Goal: Check status: Check status

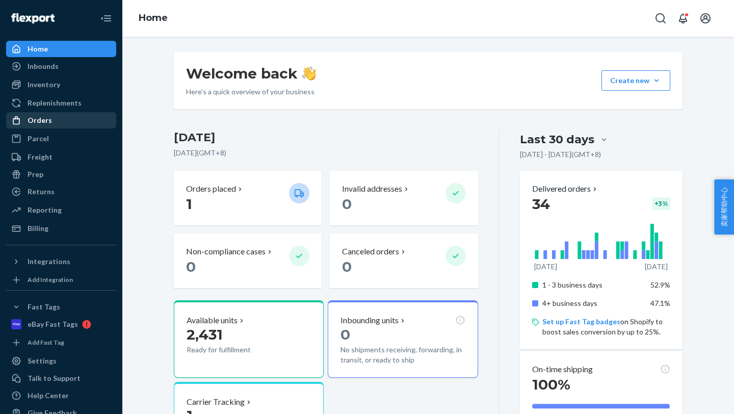
click at [43, 119] on div "Orders" at bounding box center [40, 120] width 24 height 10
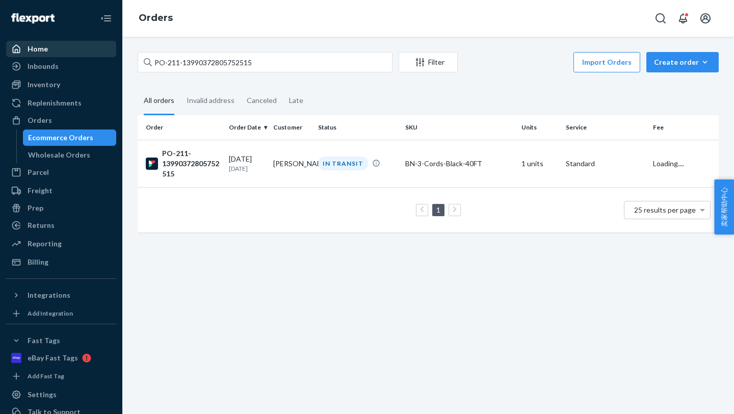
click at [48, 46] on div "Home" at bounding box center [61, 49] width 108 height 14
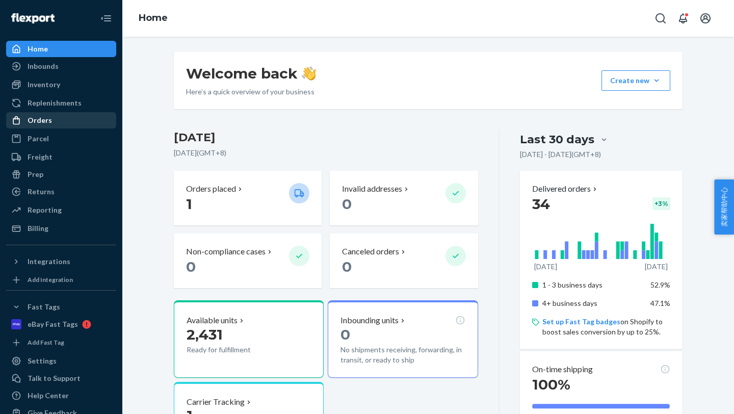
click at [48, 114] on div "Orders" at bounding box center [61, 120] width 108 height 14
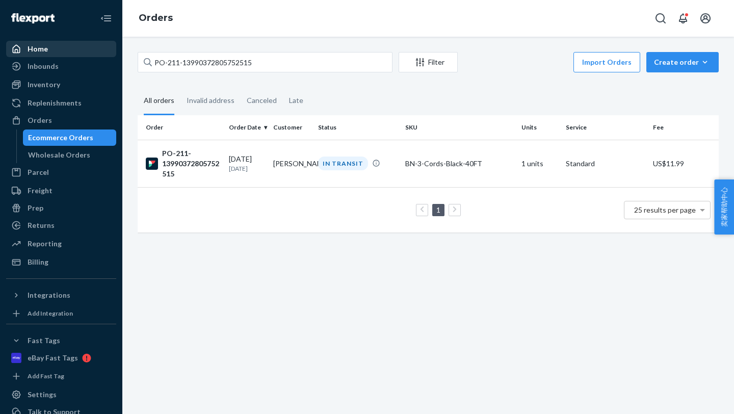
click at [47, 50] on div "Home" at bounding box center [61, 49] width 108 height 14
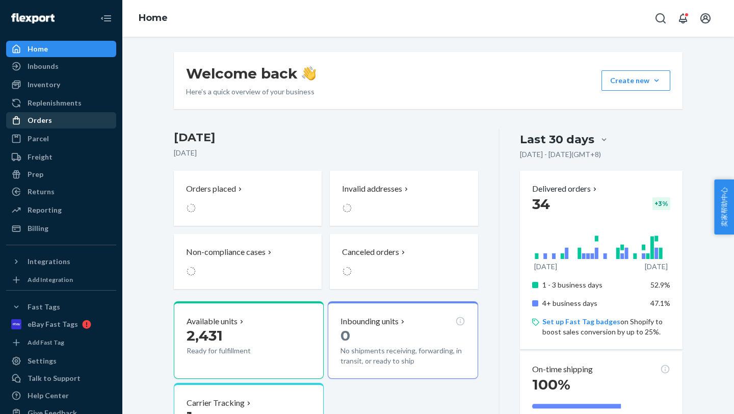
click at [54, 115] on div "Orders" at bounding box center [61, 120] width 108 height 14
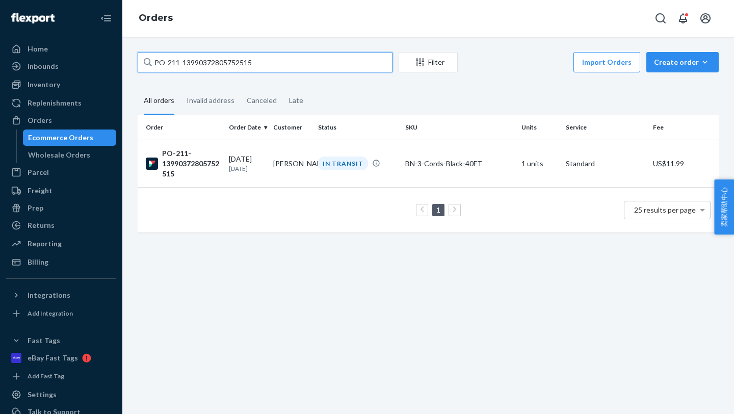
click at [369, 65] on input "PO-211-13990372805752515" at bounding box center [265, 62] width 255 height 20
drag, startPoint x: 265, startPoint y: 61, endPoint x: 107, endPoint y: 73, distance: 158.5
click at [107, 73] on div "Home Inbounds Shipping Plans Problems Inventory Products Replenishments Orders …" at bounding box center [367, 207] width 734 height 414
drag, startPoint x: 261, startPoint y: 58, endPoint x: 280, endPoint y: 76, distance: 26.3
click at [280, 76] on div "PO-211-13990372805752515 Filter Import Orders Create order Ecommerce order Remo…" at bounding box center [428, 147] width 597 height 191
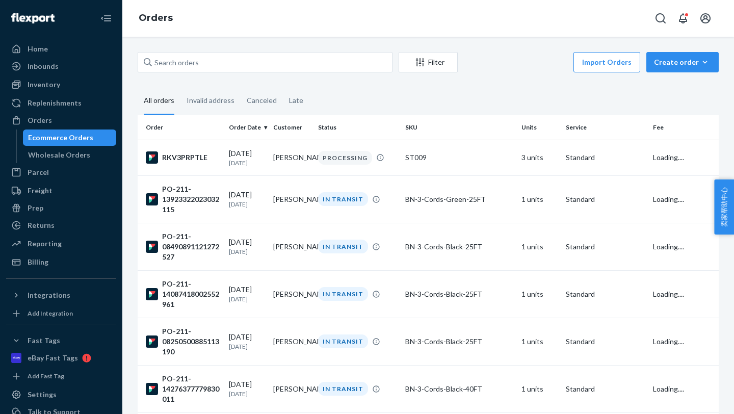
click at [146, 60] on icon at bounding box center [148, 62] width 8 height 8
click at [146, 60] on input "text" at bounding box center [265, 62] width 255 height 20
click at [147, 59] on icon at bounding box center [148, 62] width 8 height 8
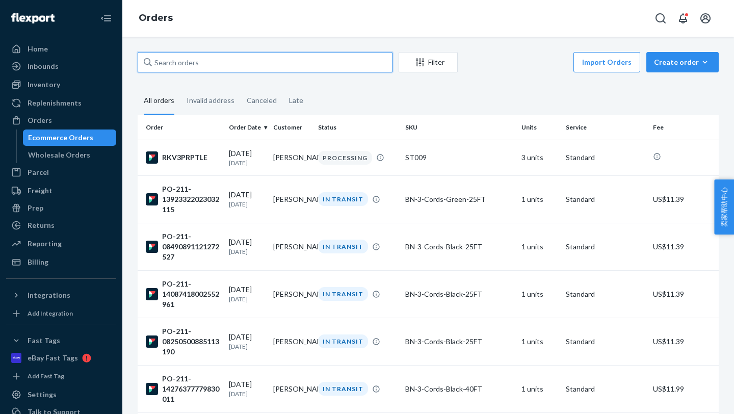
click at [147, 59] on input "text" at bounding box center [265, 62] width 255 height 20
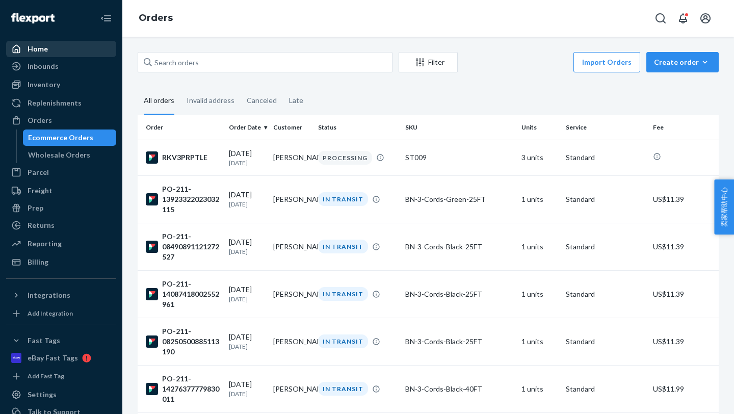
click at [55, 46] on div "Home" at bounding box center [61, 49] width 108 height 14
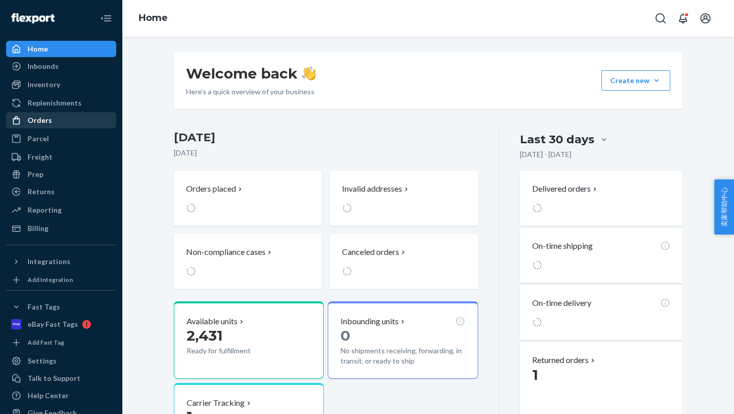
click at [48, 115] on div "Orders" at bounding box center [61, 120] width 108 height 14
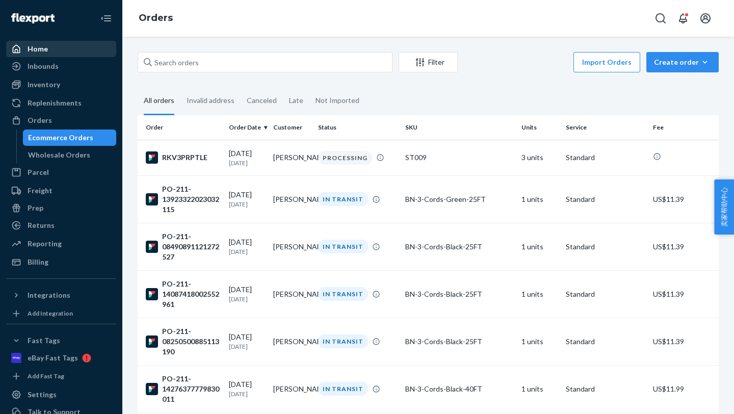
click at [53, 49] on div "Home" at bounding box center [61, 49] width 108 height 14
